Goal: Transaction & Acquisition: Purchase product/service

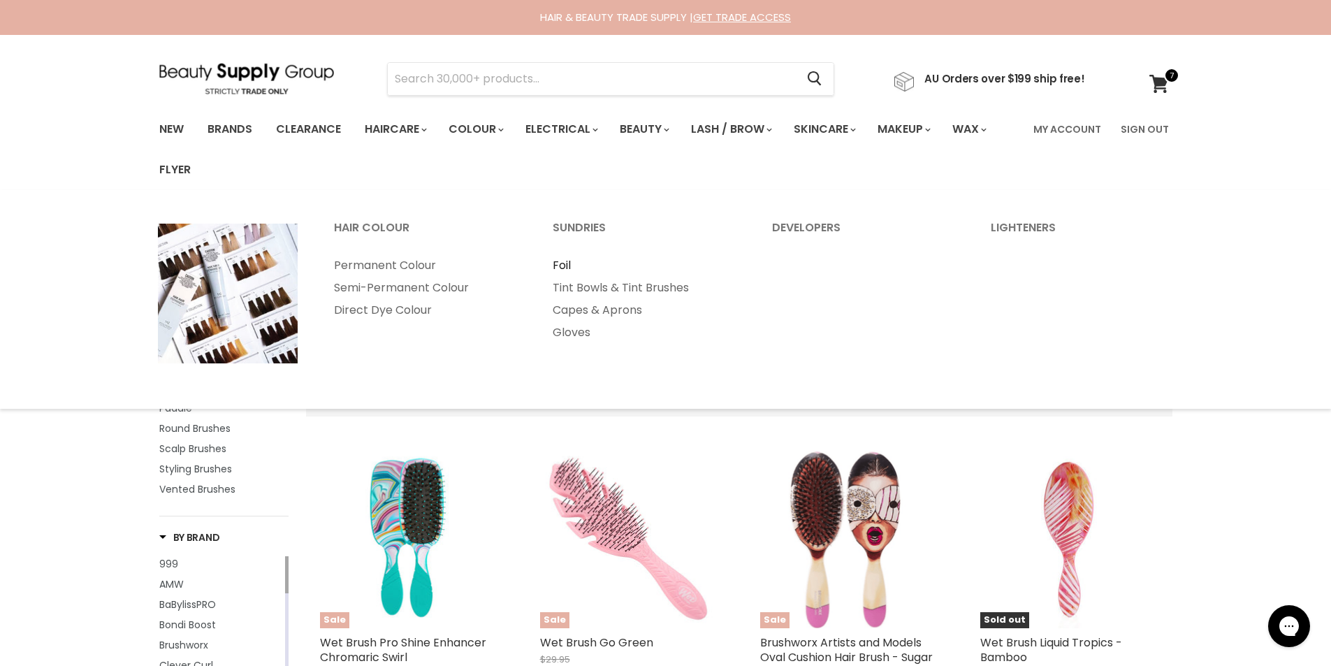
click at [560, 265] on link "Foil" at bounding box center [643, 265] width 217 height 22
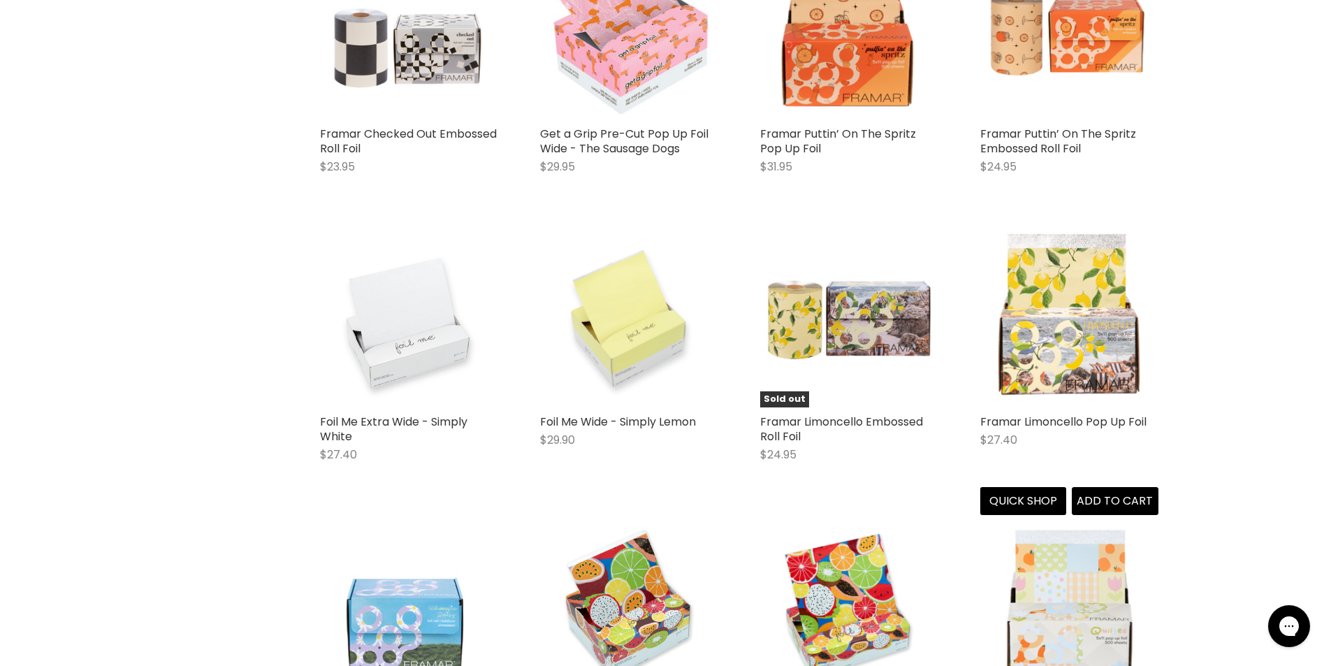
scroll to position [816, 0]
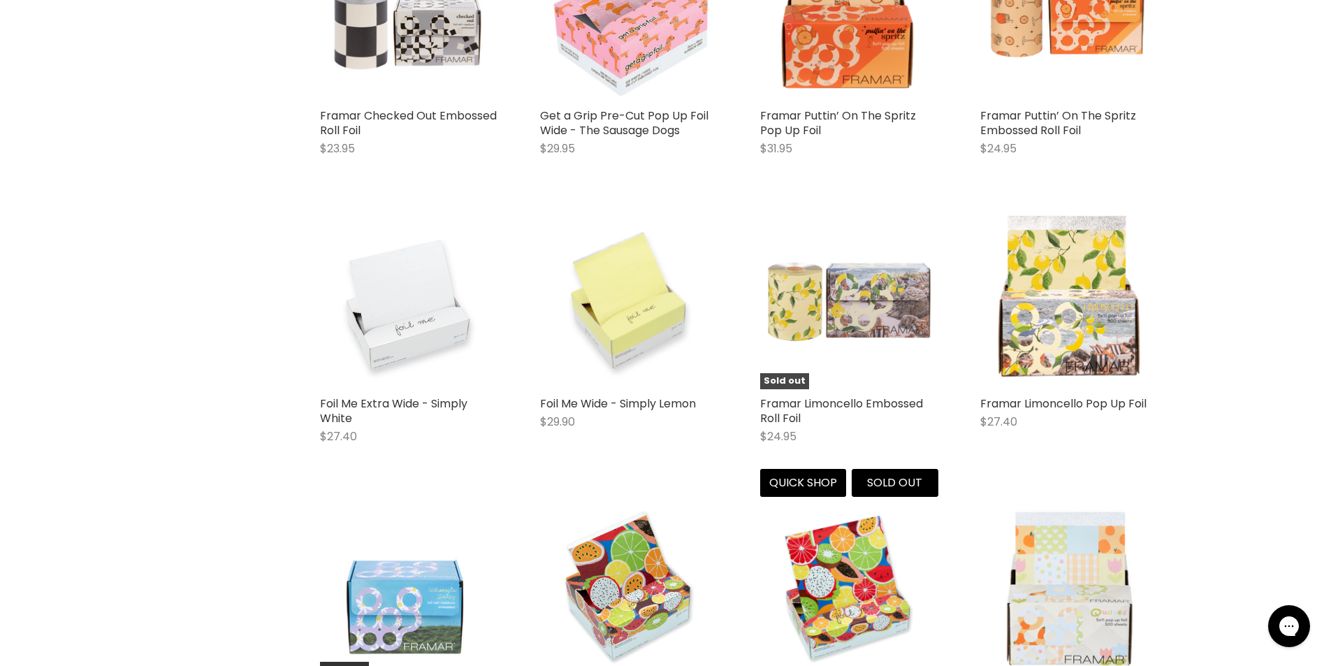
click at [799, 302] on img "Main content" at bounding box center [849, 300] width 178 height 178
